Goal: Information Seeking & Learning: Check status

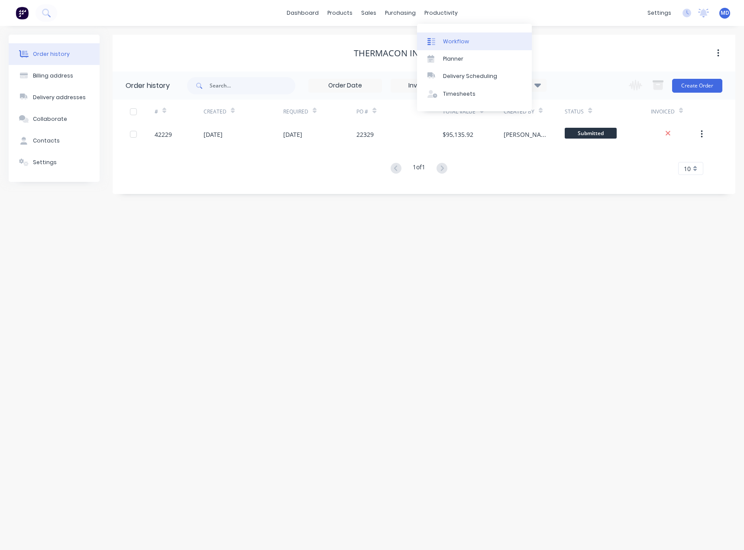
click at [458, 39] on div "Workflow" at bounding box center [456, 42] width 26 height 8
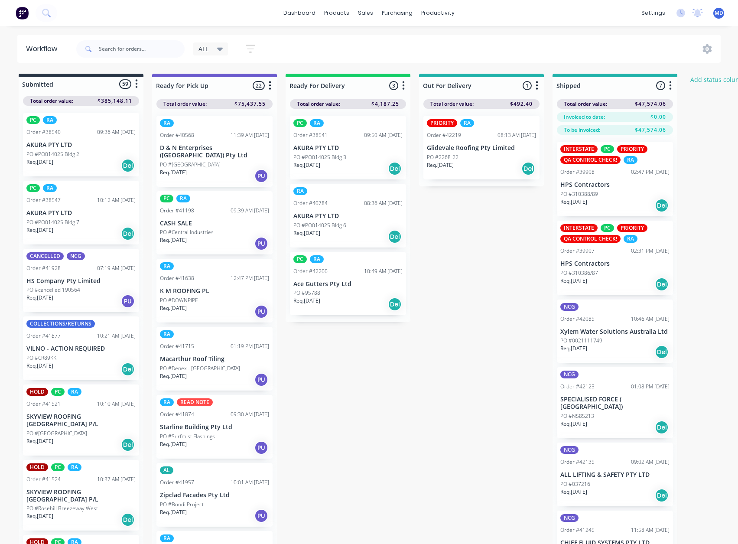
click at [223, 49] on icon at bounding box center [220, 49] width 6 height 3
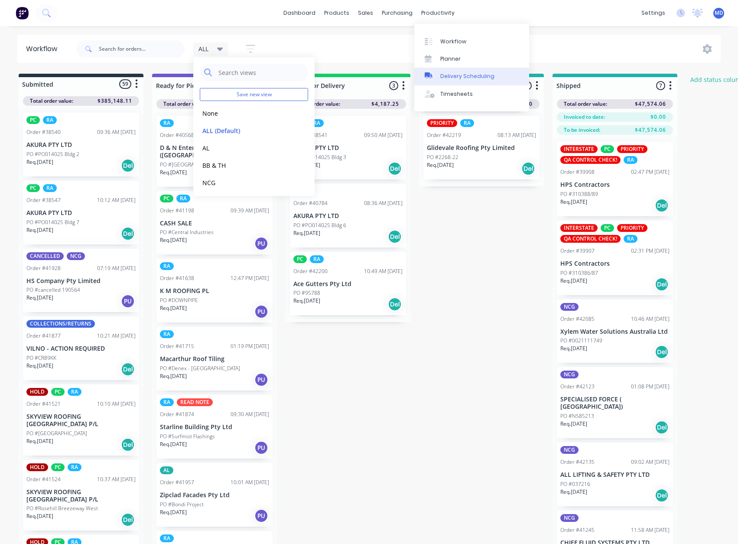
click at [479, 73] on div "Delivery Scheduling" at bounding box center [467, 76] width 54 height 8
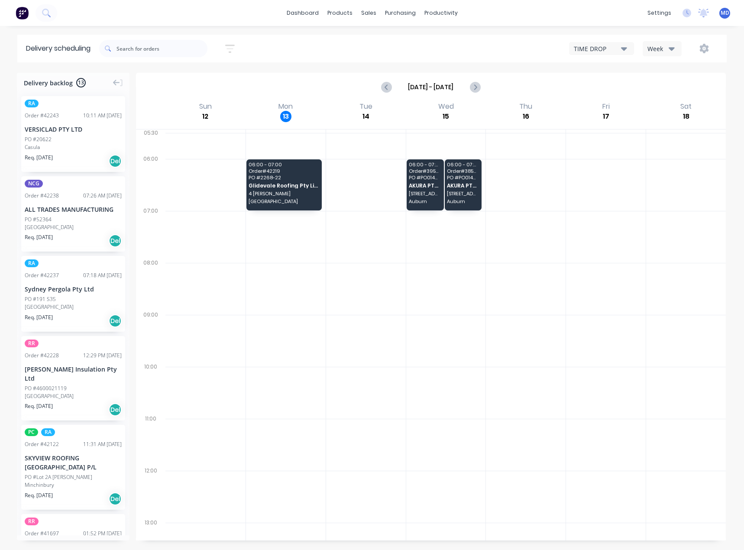
click at [670, 46] on icon "button" at bounding box center [672, 49] width 6 height 10
click at [669, 89] on div "Vehicle" at bounding box center [686, 88] width 86 height 17
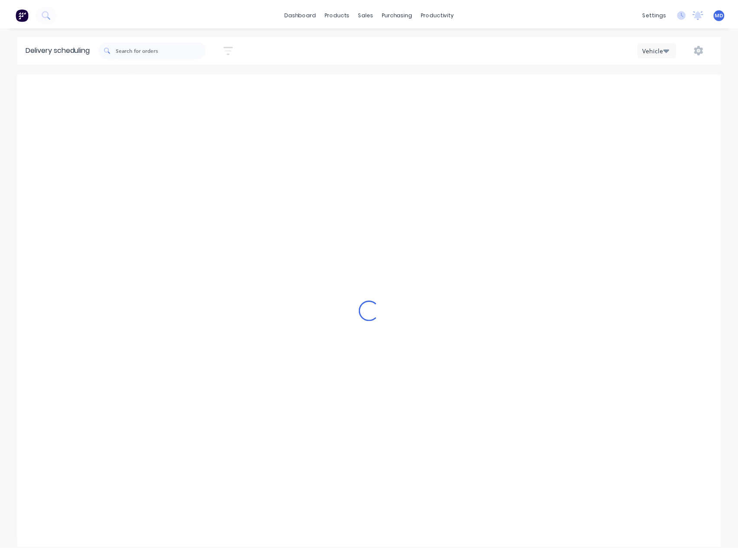
scroll to position [0, 0]
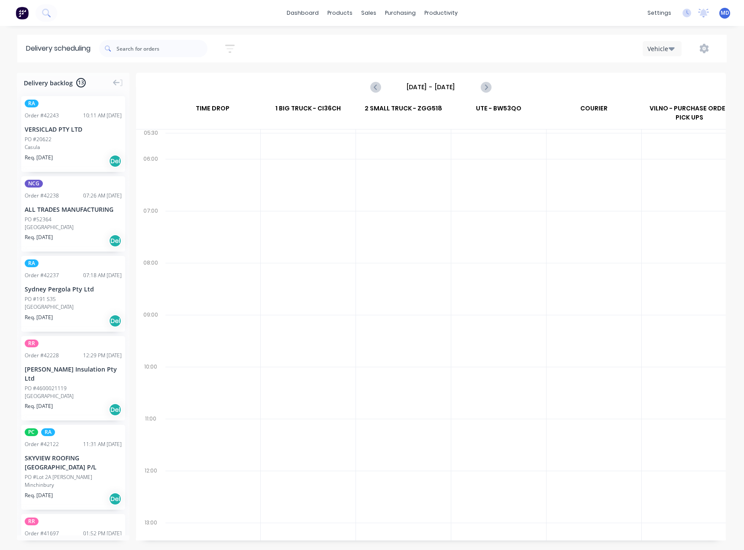
click at [442, 91] on input "[DATE] - [DATE]" at bounding box center [431, 87] width 86 height 13
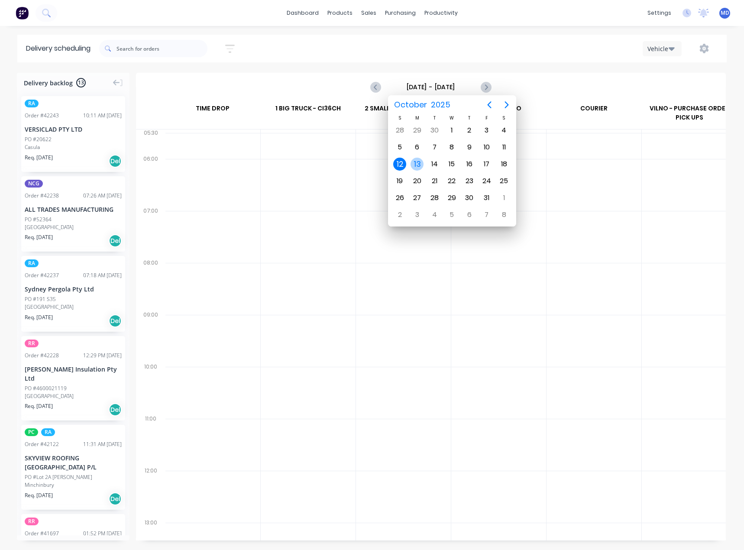
drag, startPoint x: 419, startPoint y: 162, endPoint x: 429, endPoint y: 184, distance: 23.4
click at [419, 163] on div "13" at bounding box center [417, 164] width 13 height 13
type input "[DATE] - [DATE]"
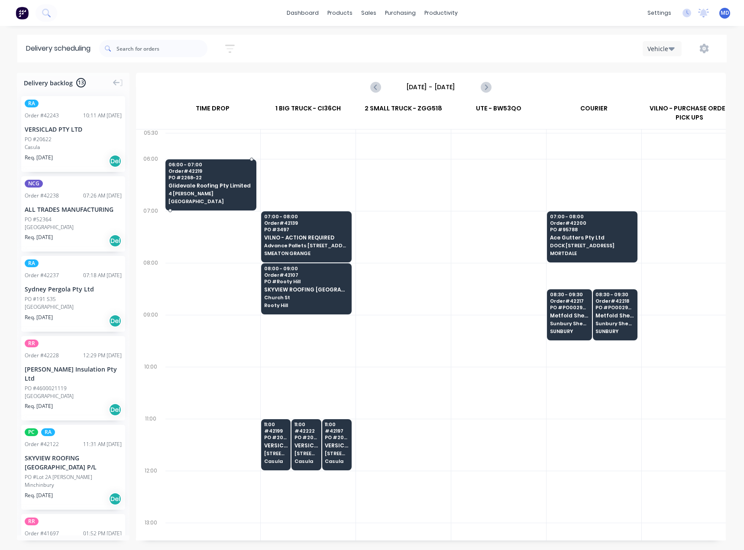
click at [201, 189] on div "06:00 - 07:00 Order # 42219 PO # 2268-22 Glidevale Roofing Pty Limited 4 Achcar…" at bounding box center [211, 183] width 90 height 49
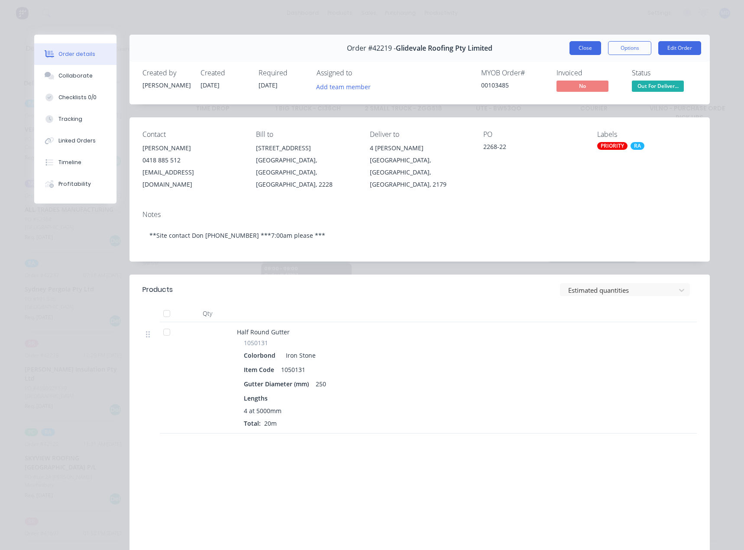
click at [574, 49] on button "Close" at bounding box center [586, 48] width 32 height 14
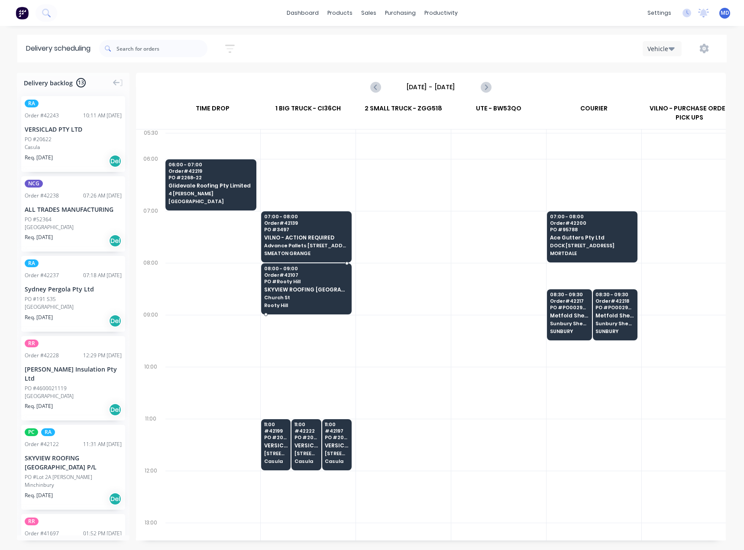
click at [292, 290] on span "SKYVIEW ROOFING [GEOGRAPHIC_DATA] P/L" at bounding box center [306, 290] width 84 height 6
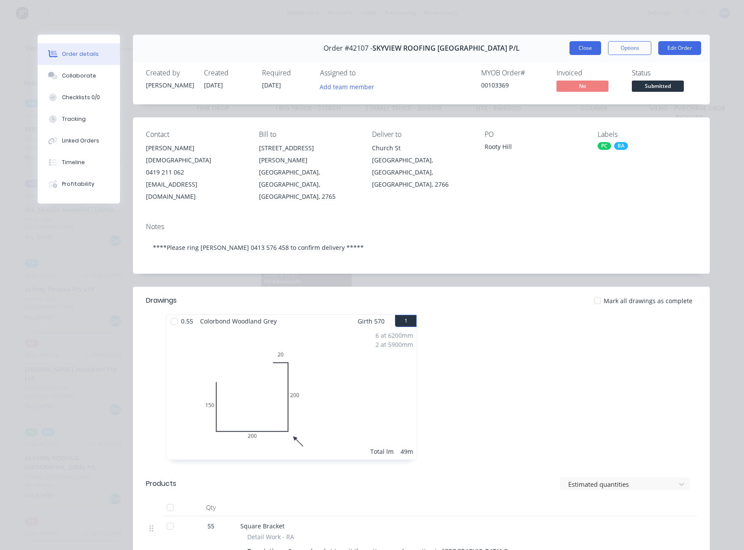
click at [577, 46] on button "Close" at bounding box center [586, 48] width 32 height 14
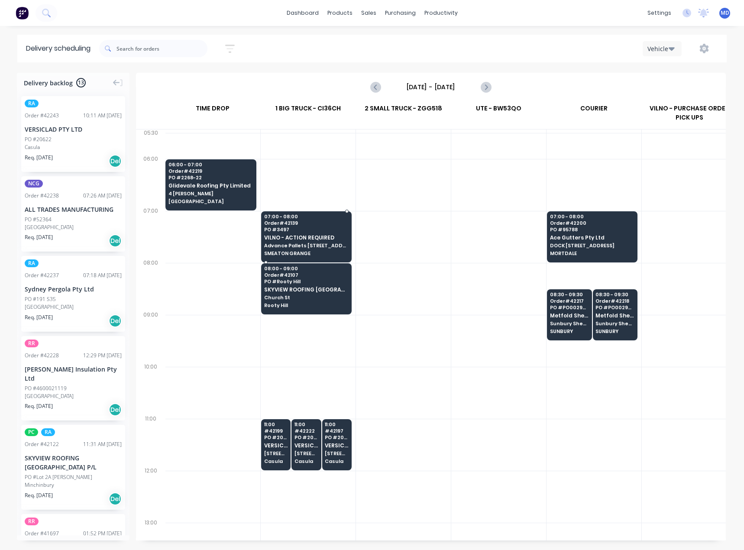
click at [313, 231] on span "PO # 3497" at bounding box center [306, 229] width 84 height 5
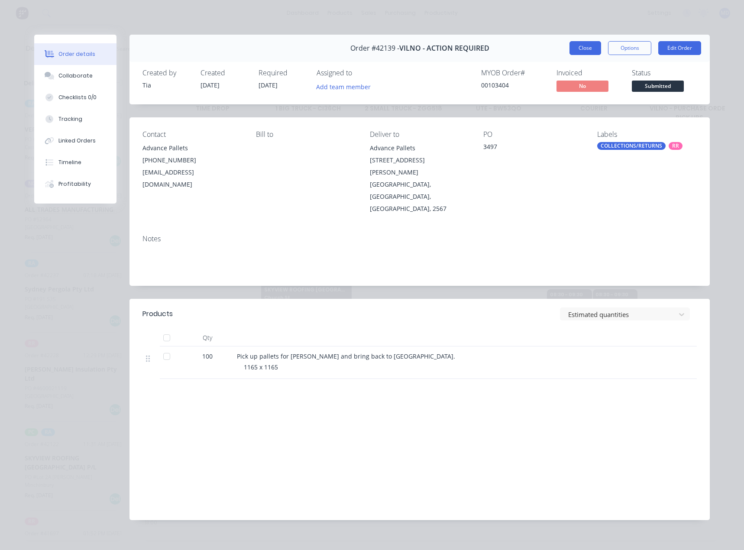
click at [589, 49] on button "Close" at bounding box center [586, 48] width 32 height 14
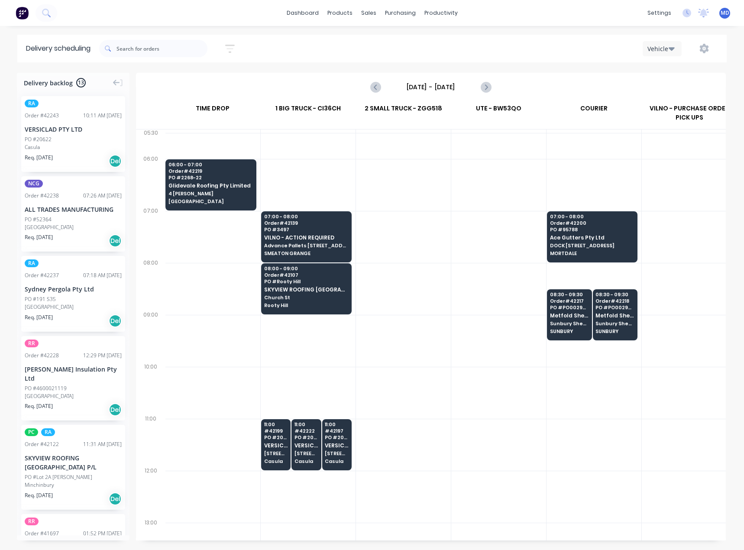
click at [644, 51] on div "Sort by Most recent Created date Required date Order number Customer name Most …" at bounding box center [413, 48] width 628 height 24
click at [402, 44] on div "Sales Orders" at bounding box center [401, 42] width 36 height 8
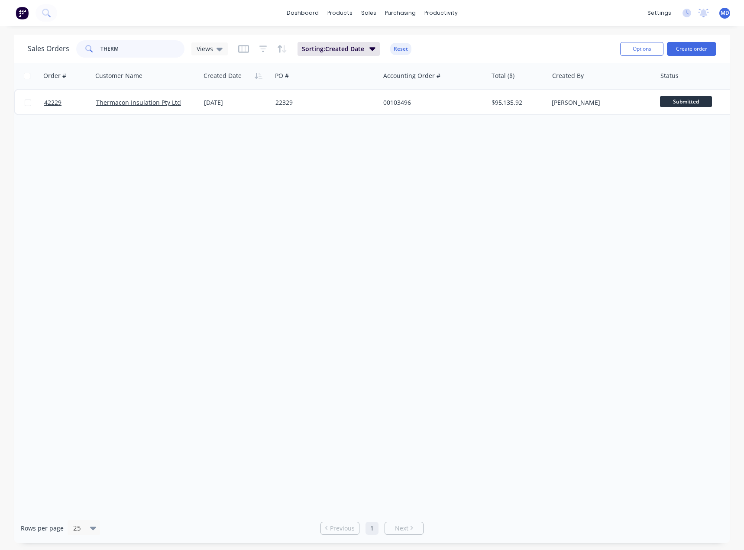
drag, startPoint x: 133, startPoint y: 52, endPoint x: 22, endPoint y: 40, distance: 112.4
click at [30, 41] on div "Sales Orders THERM Views" at bounding box center [128, 48] width 200 height 17
type input "42165"
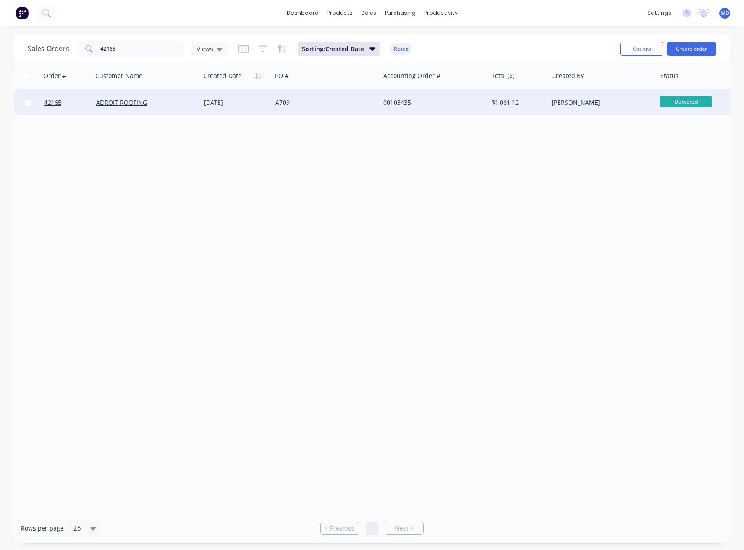
click at [344, 105] on div "A709" at bounding box center [324, 102] width 96 height 9
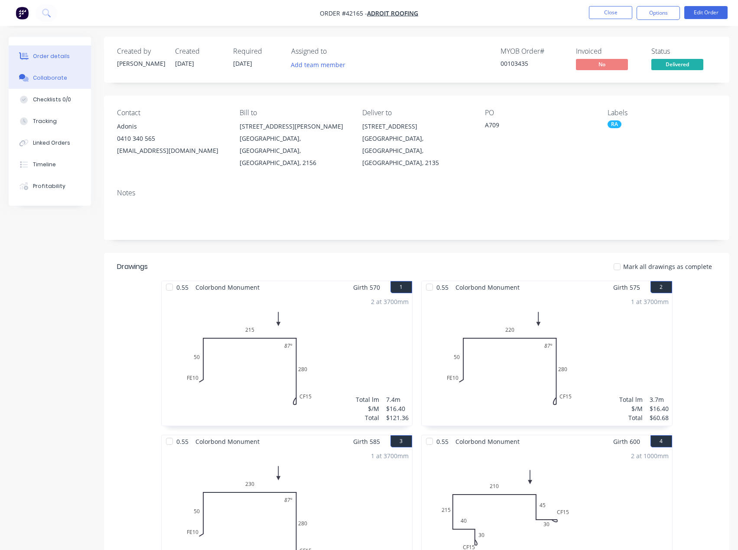
click at [48, 74] on div "Collaborate" at bounding box center [50, 78] width 34 height 8
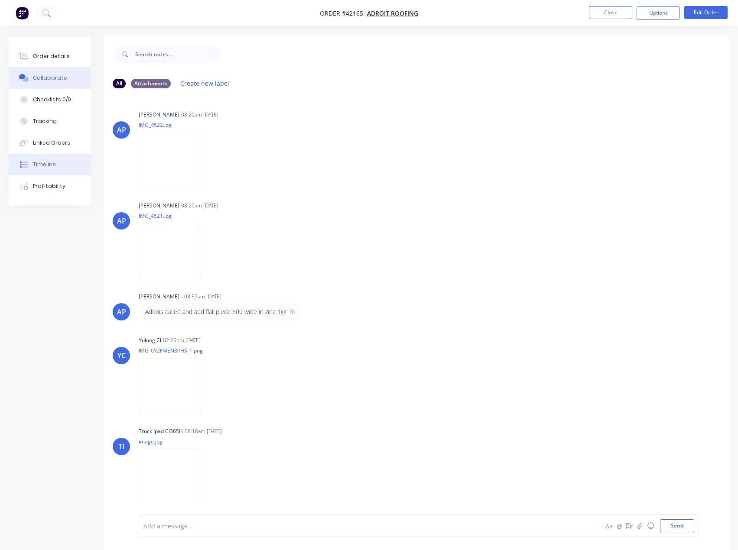
click at [44, 163] on div "Timeline" at bounding box center [44, 165] width 23 height 8
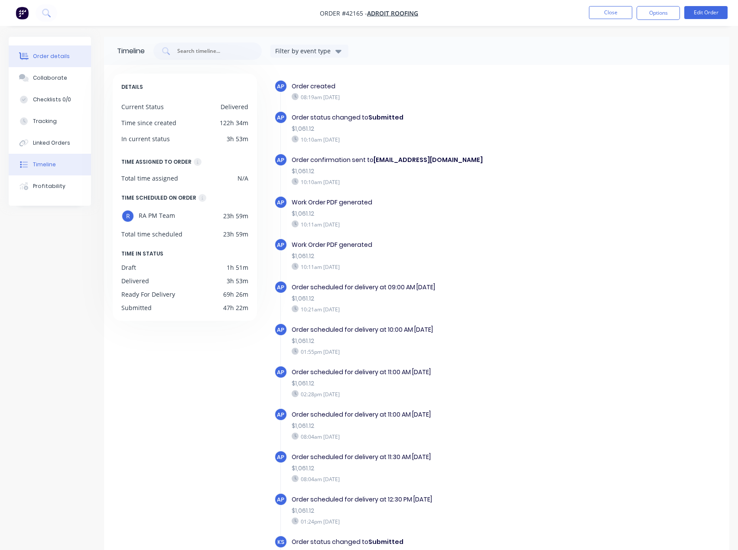
click at [50, 54] on div "Order details" at bounding box center [51, 56] width 37 height 8
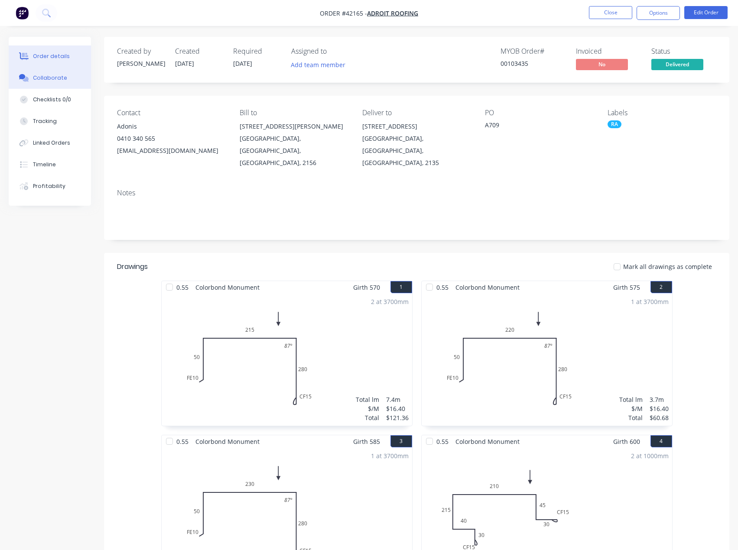
click at [48, 72] on button "Collaborate" at bounding box center [50, 78] width 82 height 22
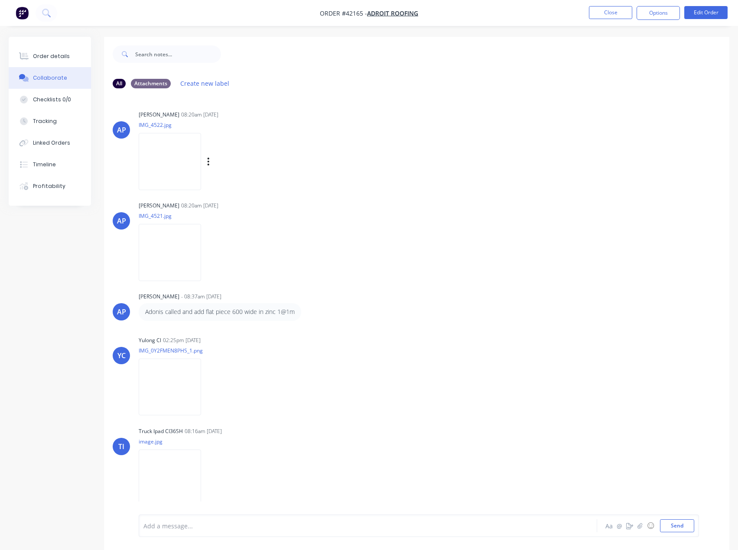
click at [169, 160] on img at bounding box center [170, 161] width 62 height 57
click at [164, 253] on img at bounding box center [170, 252] width 62 height 57
click at [37, 60] on div "Order details" at bounding box center [51, 56] width 37 height 8
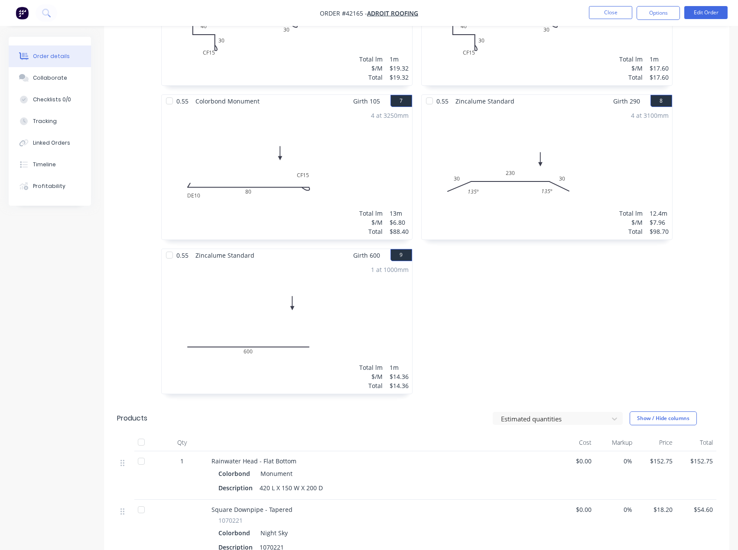
scroll to position [646, 0]
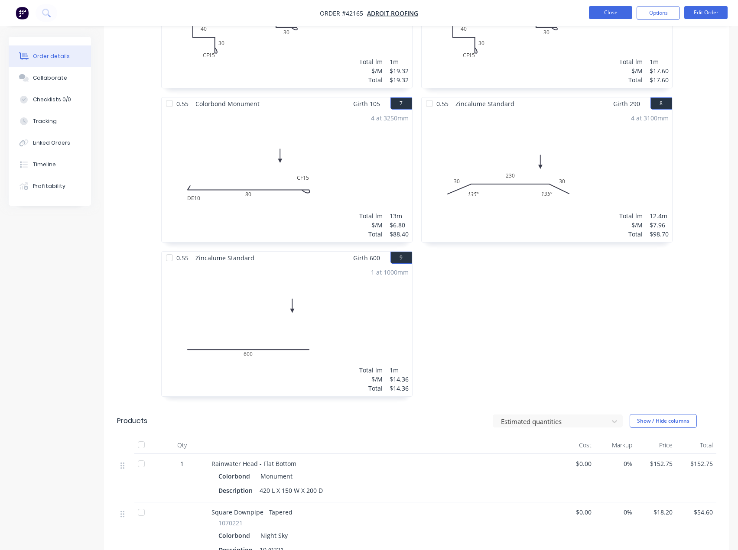
click at [609, 13] on button "Close" at bounding box center [610, 12] width 43 height 13
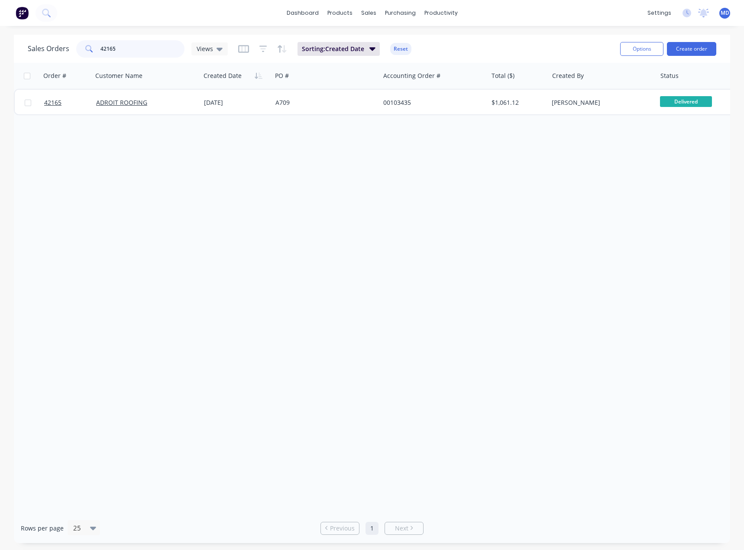
drag, startPoint x: 118, startPoint y: 51, endPoint x: 20, endPoint y: 51, distance: 97.9
click at [48, 52] on div "Sales Orders 42165 Views" at bounding box center [128, 48] width 200 height 17
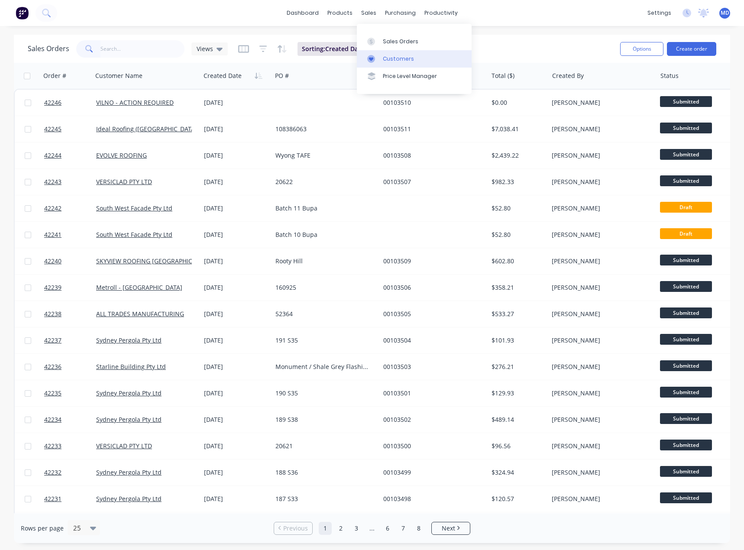
drag, startPoint x: 405, startPoint y: 54, endPoint x: 365, endPoint y: 56, distance: 40.4
click at [405, 54] on link "Customers" at bounding box center [414, 58] width 115 height 17
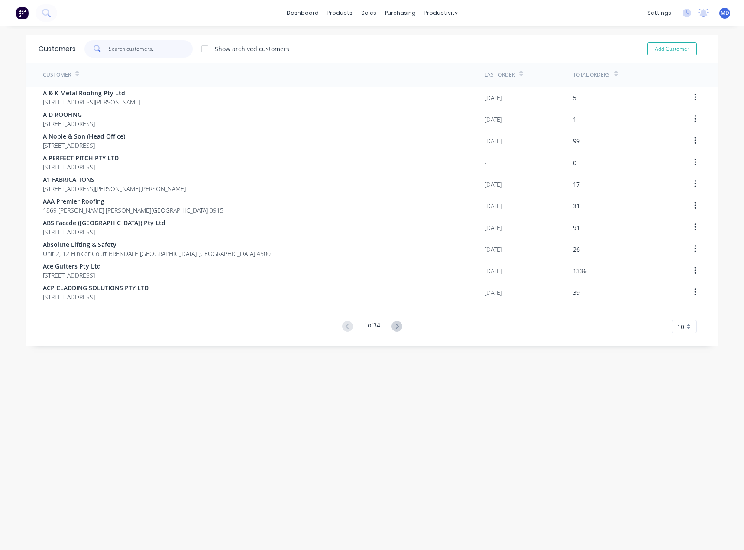
click at [136, 49] on input "text" at bounding box center [151, 48] width 84 height 17
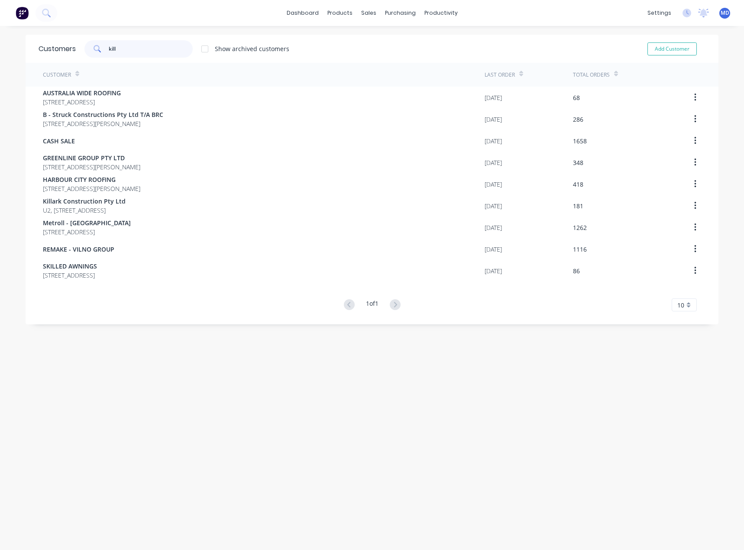
type input "kill"
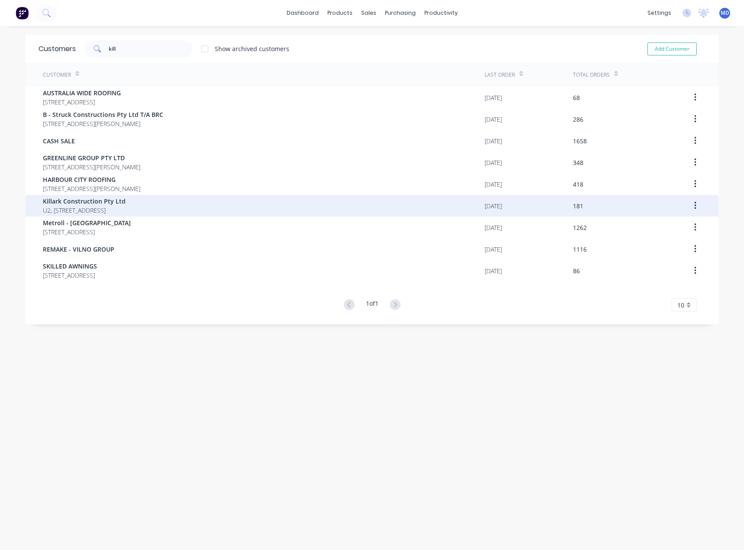
click at [109, 206] on span "U2, [STREET_ADDRESS]" at bounding box center [84, 210] width 83 height 9
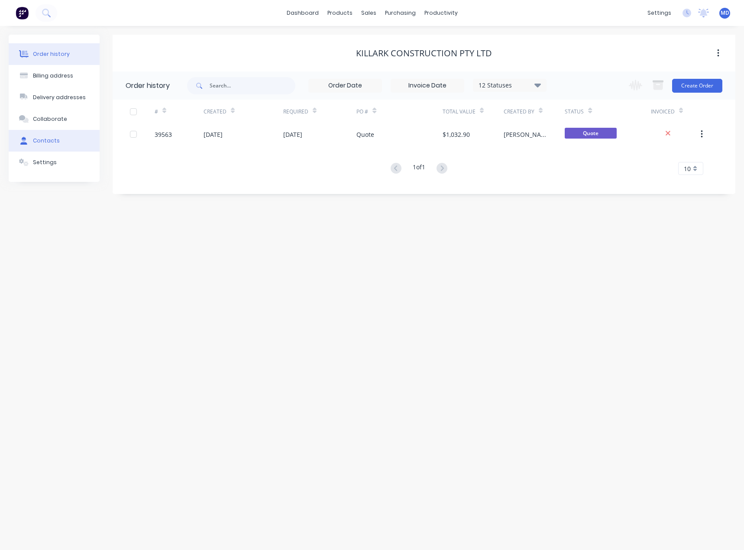
click at [44, 139] on div "Contacts" at bounding box center [46, 141] width 27 height 8
select select "AU"
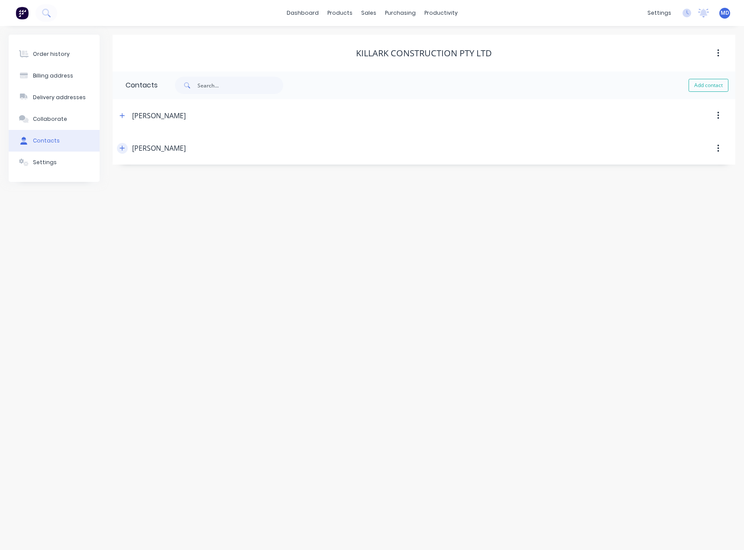
click at [122, 149] on icon "button" at bounding box center [122, 148] width 5 height 5
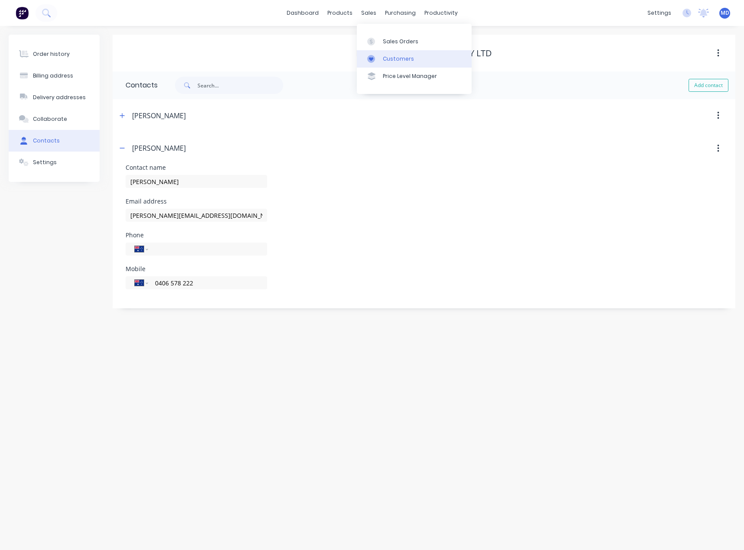
click at [402, 56] on div "Customers" at bounding box center [398, 59] width 31 height 8
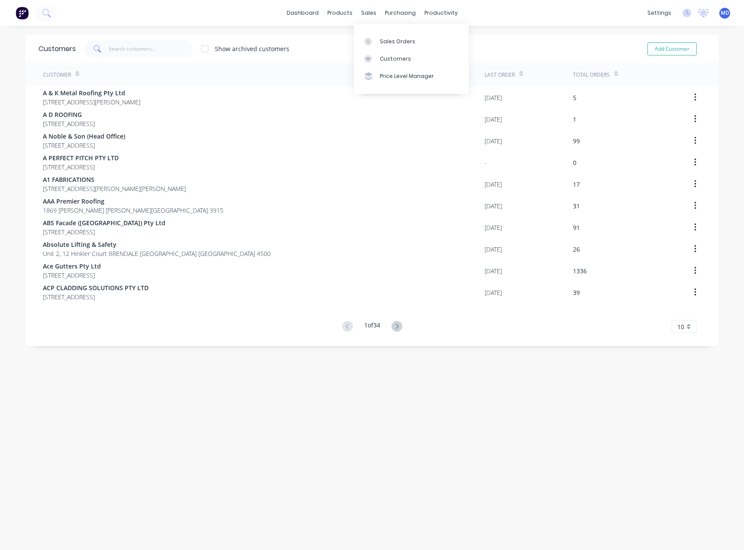
drag, startPoint x: 385, startPoint y: 56, endPoint x: 187, endPoint y: 68, distance: 198.3
click at [385, 55] on div "Customers" at bounding box center [395, 59] width 31 height 8
click at [129, 50] on input "text" at bounding box center [151, 48] width 84 height 17
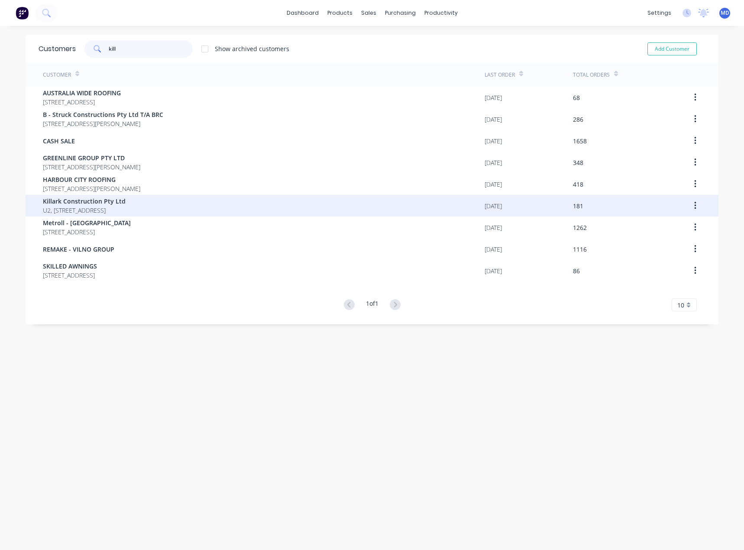
type input "kill"
click at [69, 198] on span "Killark Construction Pty Ltd" at bounding box center [84, 201] width 83 height 9
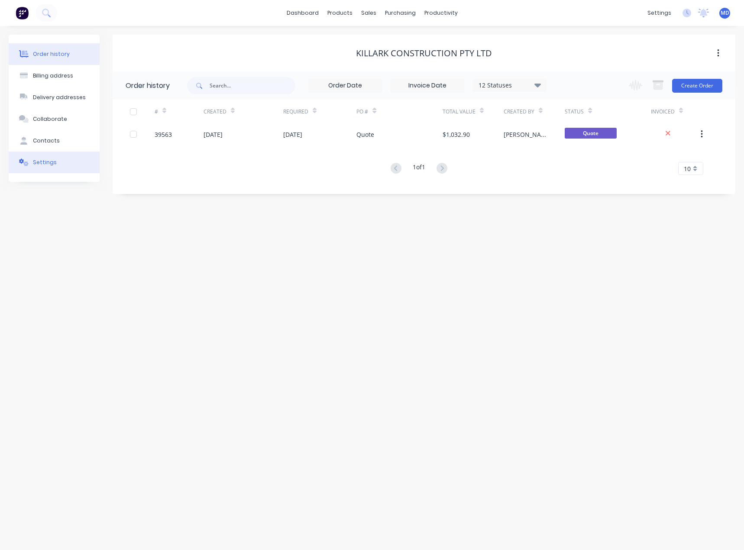
click at [41, 161] on div "Settings" at bounding box center [45, 163] width 24 height 8
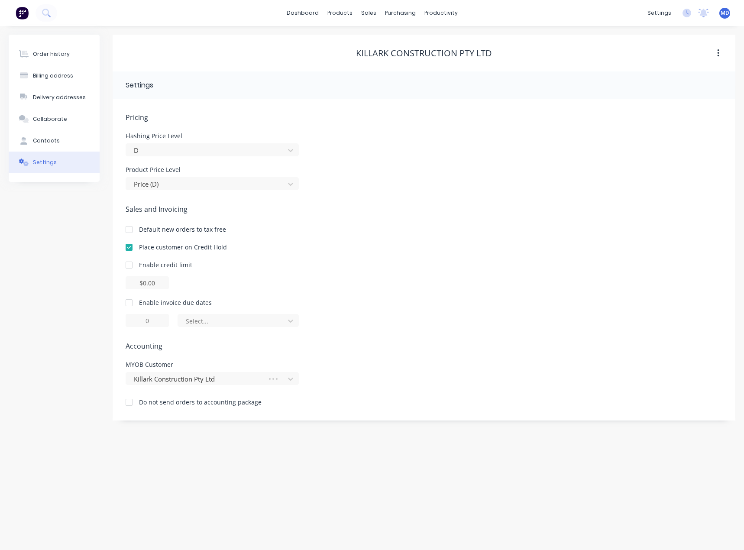
click at [128, 248] on div at bounding box center [128, 247] width 17 height 17
click at [554, 309] on div "Enable invoice due dates Select..." at bounding box center [424, 312] width 597 height 29
click at [362, 12] on div "sales" at bounding box center [369, 12] width 24 height 13
click at [417, 59] on div "Suppliers" at bounding box center [418, 59] width 26 height 8
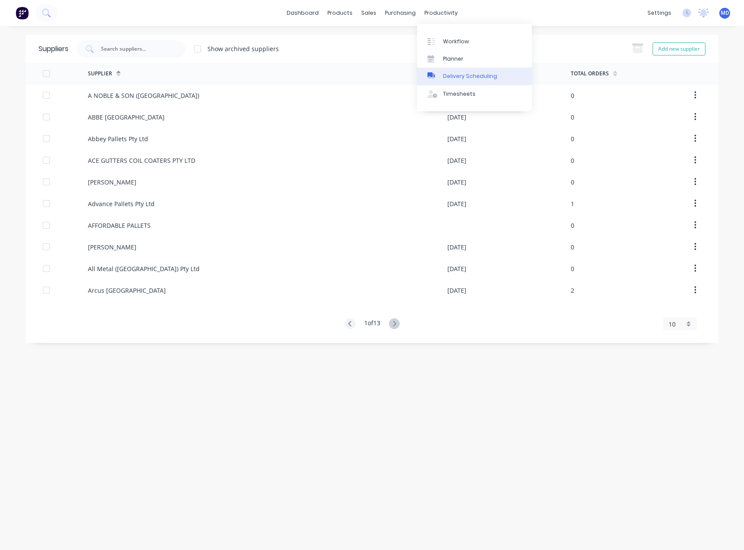
click at [480, 75] on div "Delivery Scheduling" at bounding box center [470, 76] width 54 height 8
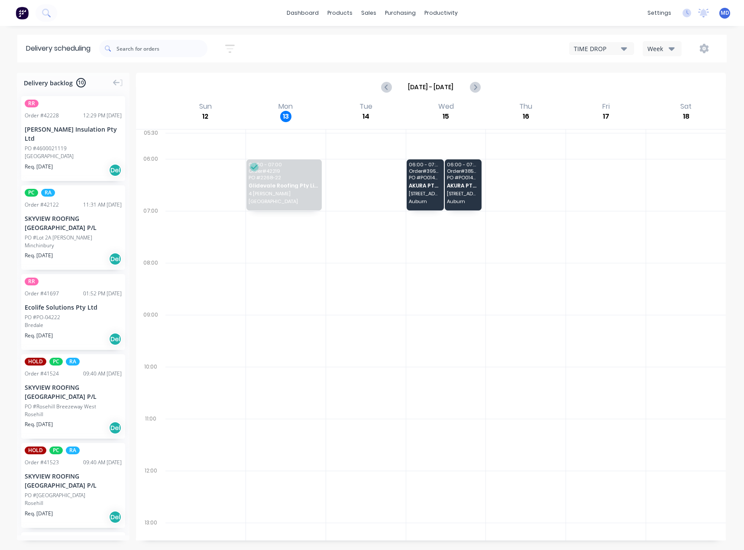
click at [671, 47] on icon "button" at bounding box center [672, 49] width 6 height 10
drag, startPoint x: 663, startPoint y: 74, endPoint x: 644, endPoint y: 84, distance: 22.3
click at [663, 73] on div "Week" at bounding box center [686, 71] width 86 height 17
click at [674, 45] on icon "button" at bounding box center [672, 49] width 6 height 10
click at [663, 91] on div "Vehicle" at bounding box center [686, 88] width 86 height 17
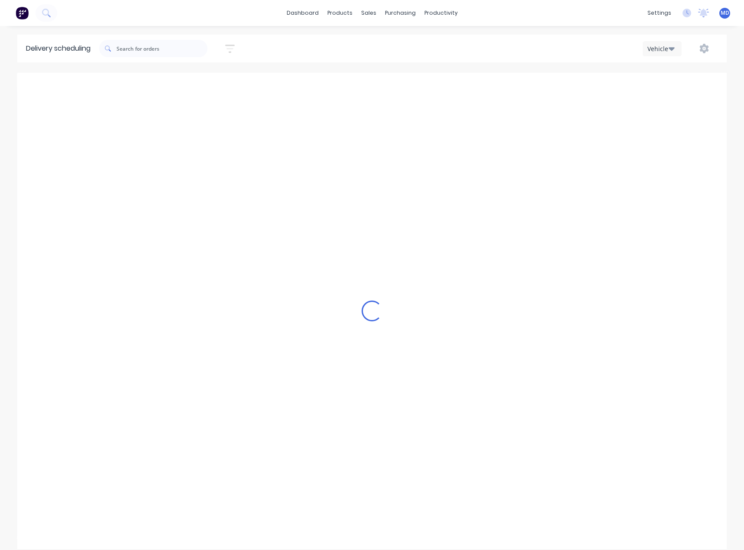
scroll to position [0, 0]
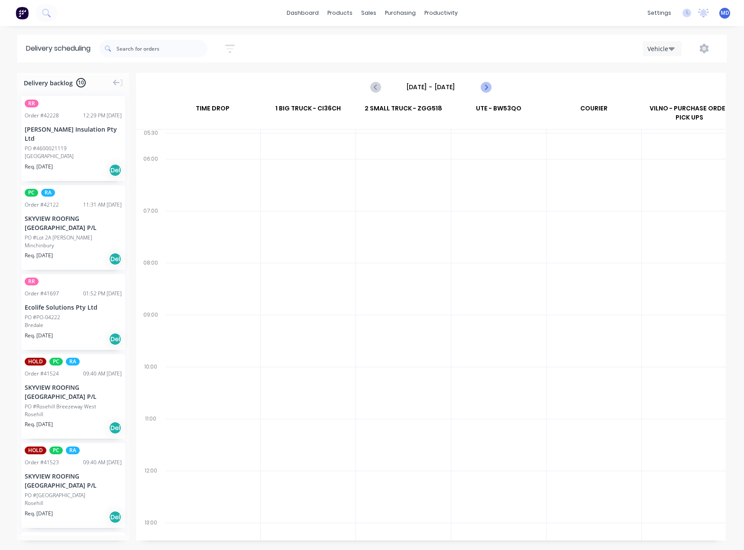
click at [483, 87] on icon "Next page" at bounding box center [485, 87] width 10 height 10
type input "[DATE] - [DATE]"
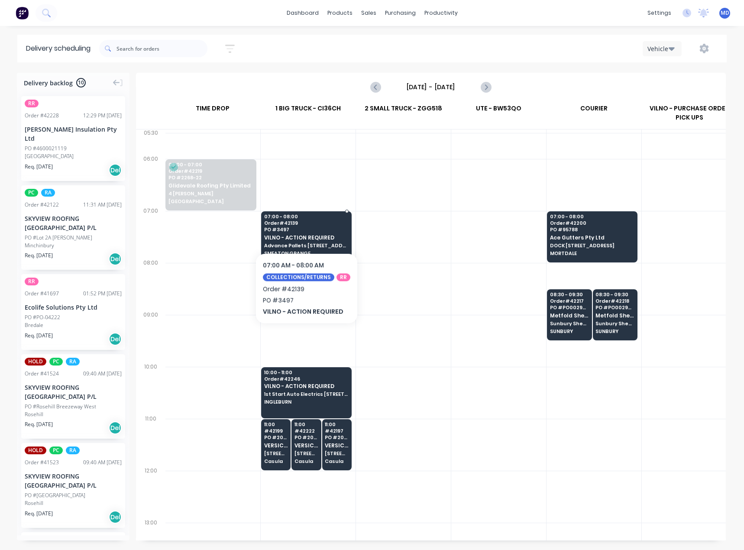
click at [304, 227] on span "PO # 3497" at bounding box center [306, 229] width 84 height 5
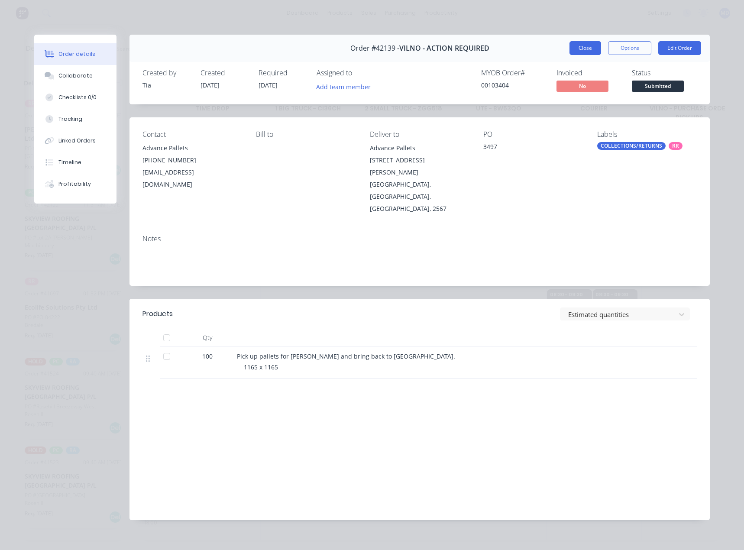
click at [582, 49] on button "Close" at bounding box center [586, 48] width 32 height 14
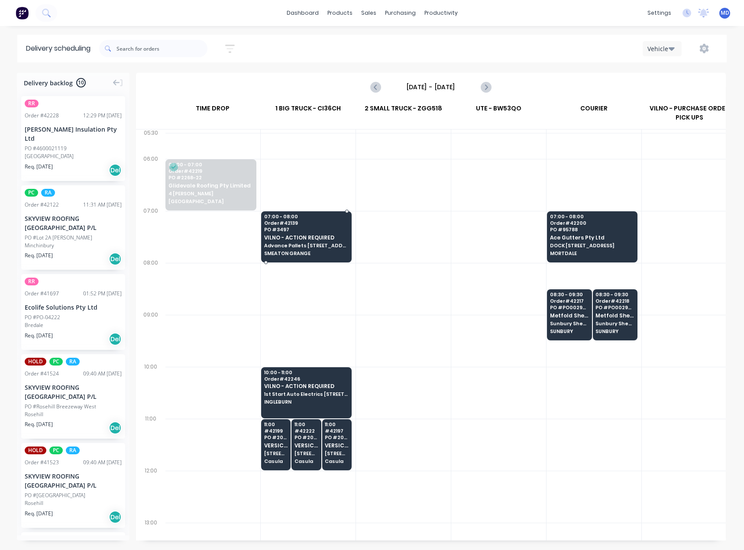
click at [312, 232] on div "07:00 - 08:00 Order # 42139 PO # 3497 VILNO - ACTION REQUIRED Advance Pallets 1…" at bounding box center [307, 235] width 90 height 49
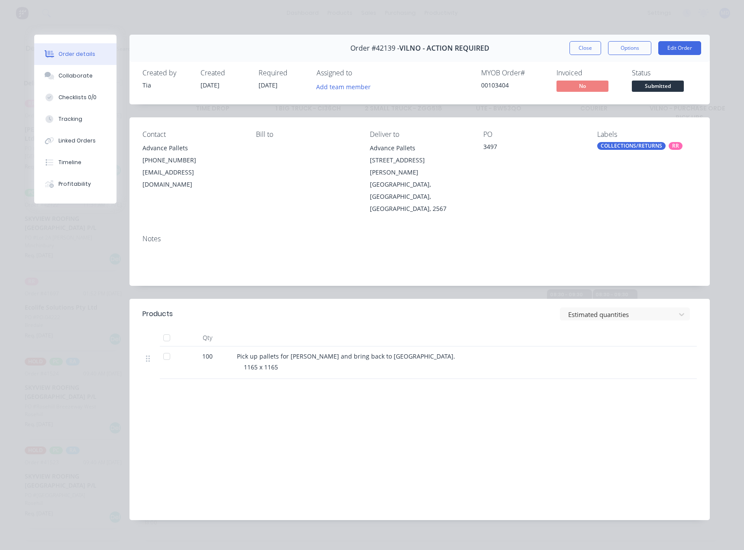
click at [442, 438] on div "Labour $0.00 Sub total $0.00 Margin $0.00 ( 0.00 %) Tax $0.00 Total $0.00" at bounding box center [420, 457] width 554 height 101
click at [582, 46] on button "Close" at bounding box center [586, 48] width 32 height 14
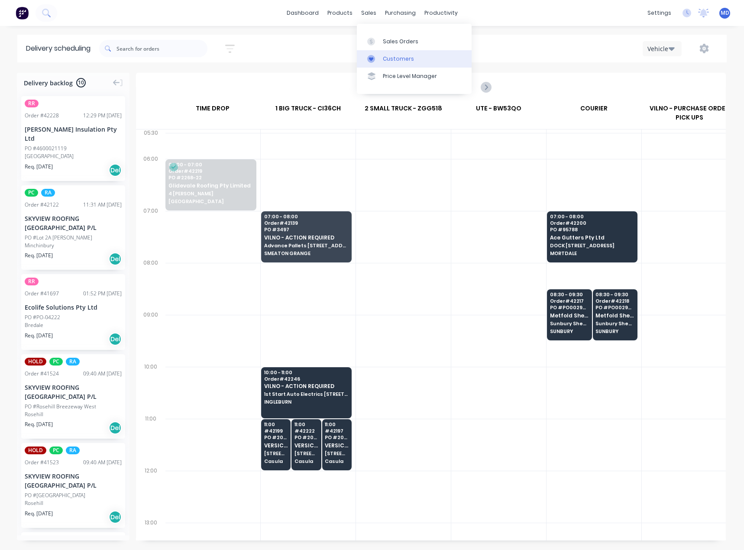
click at [399, 56] on div "Customers" at bounding box center [398, 59] width 31 height 8
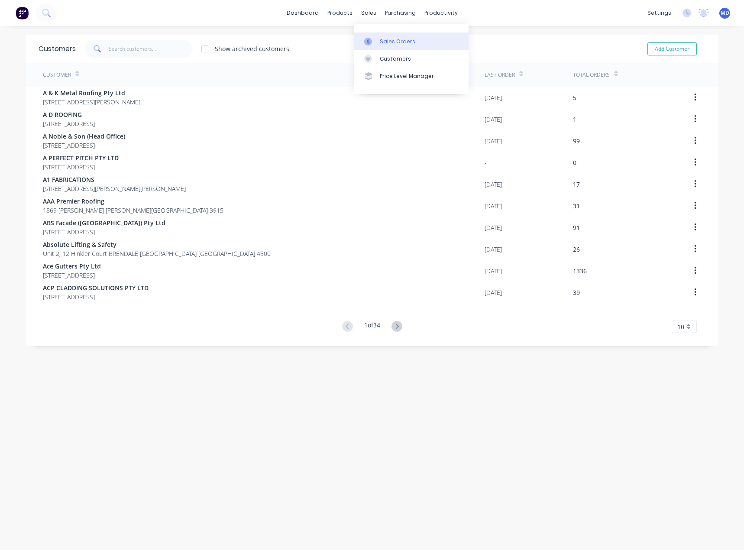
click at [396, 42] on div "Sales Orders" at bounding box center [398, 42] width 36 height 8
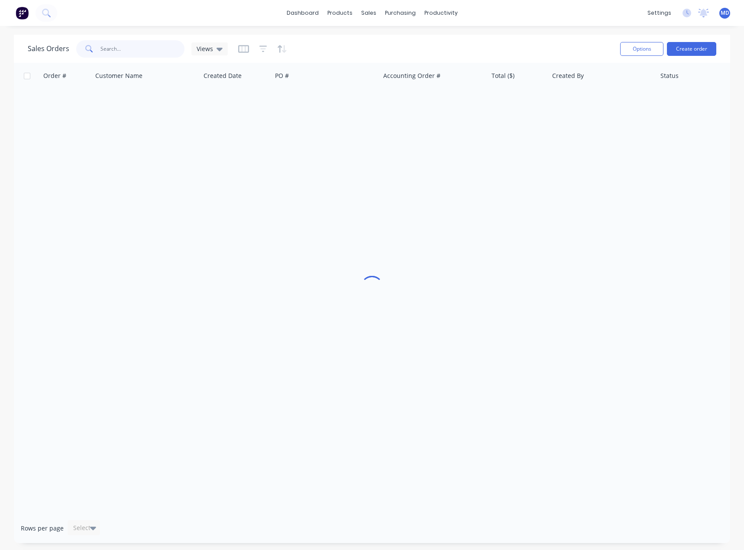
click at [126, 49] on input "text" at bounding box center [143, 48] width 84 height 17
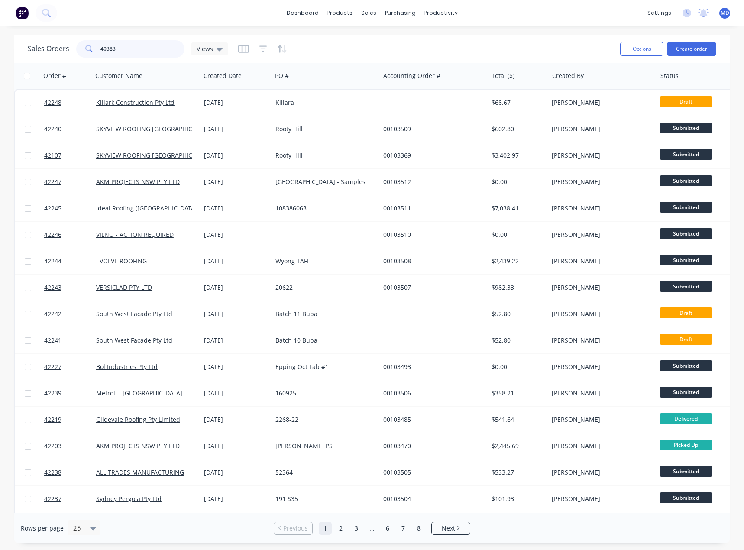
type input "40383"
